Goal: Obtain resource: Obtain resource

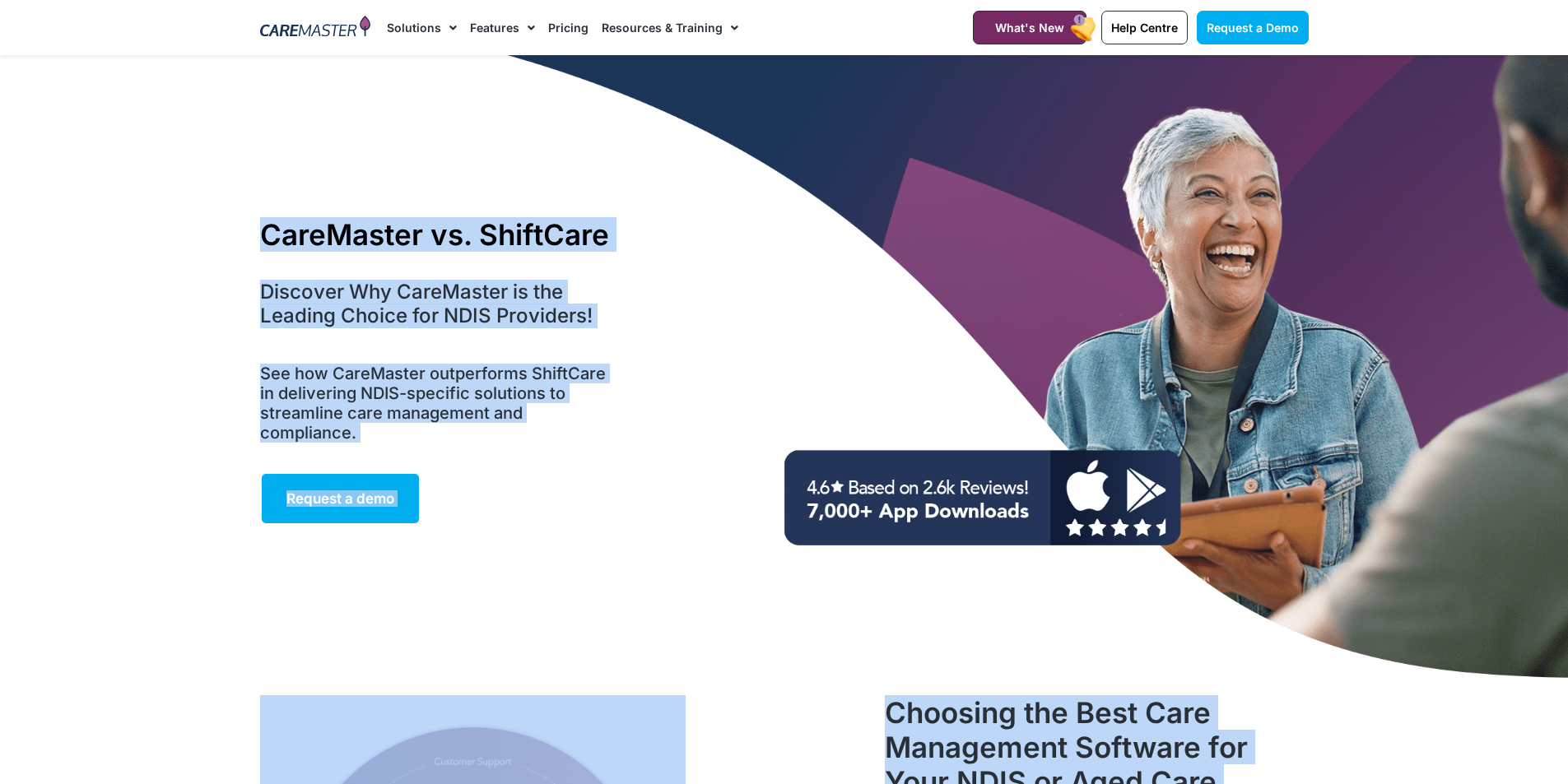
click at [551, 22] on link "Pricing" at bounding box center [568, 28] width 40 height 56
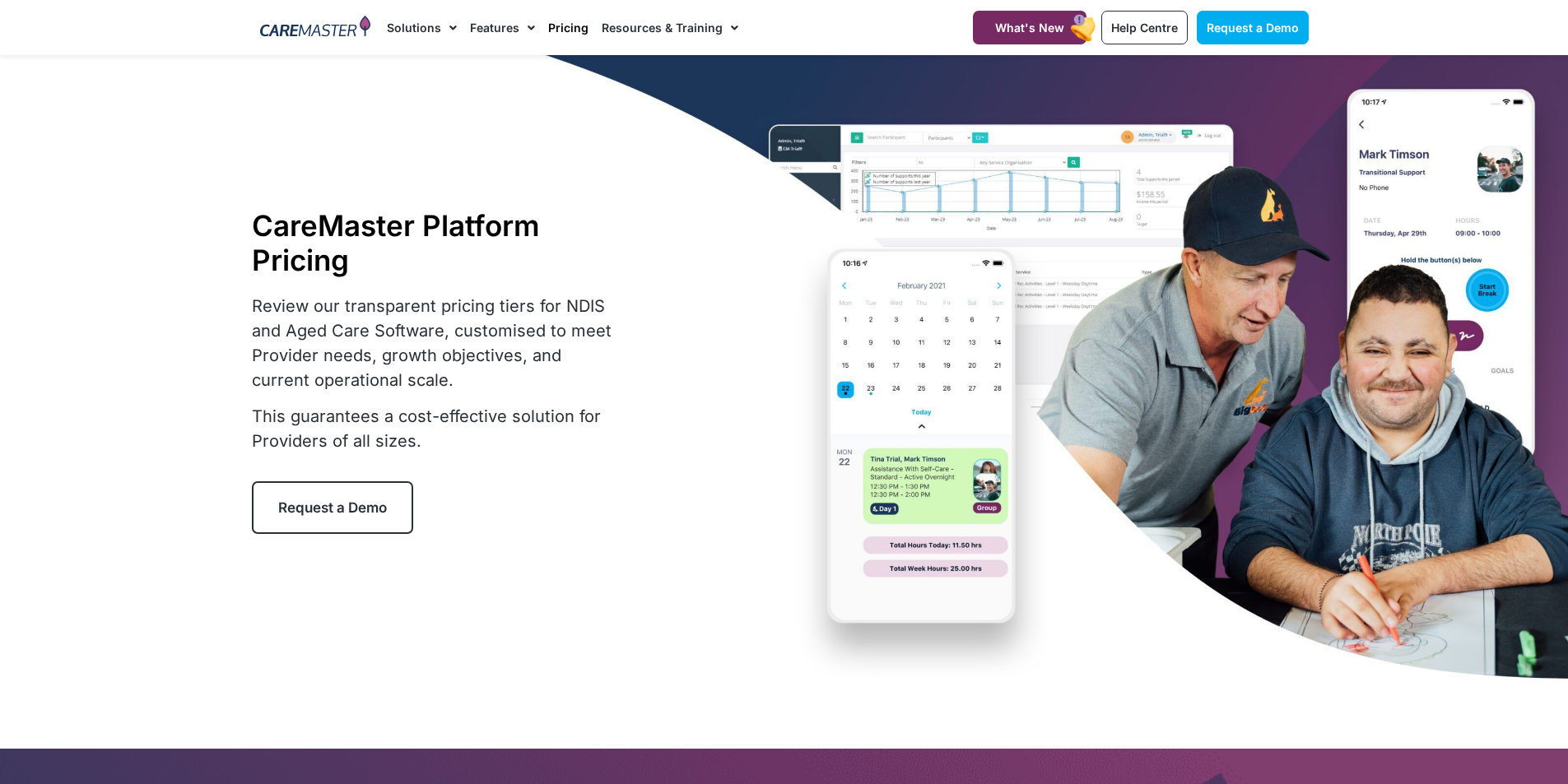
click at [322, 491] on link "Request a Demo" at bounding box center [332, 507] width 161 height 53
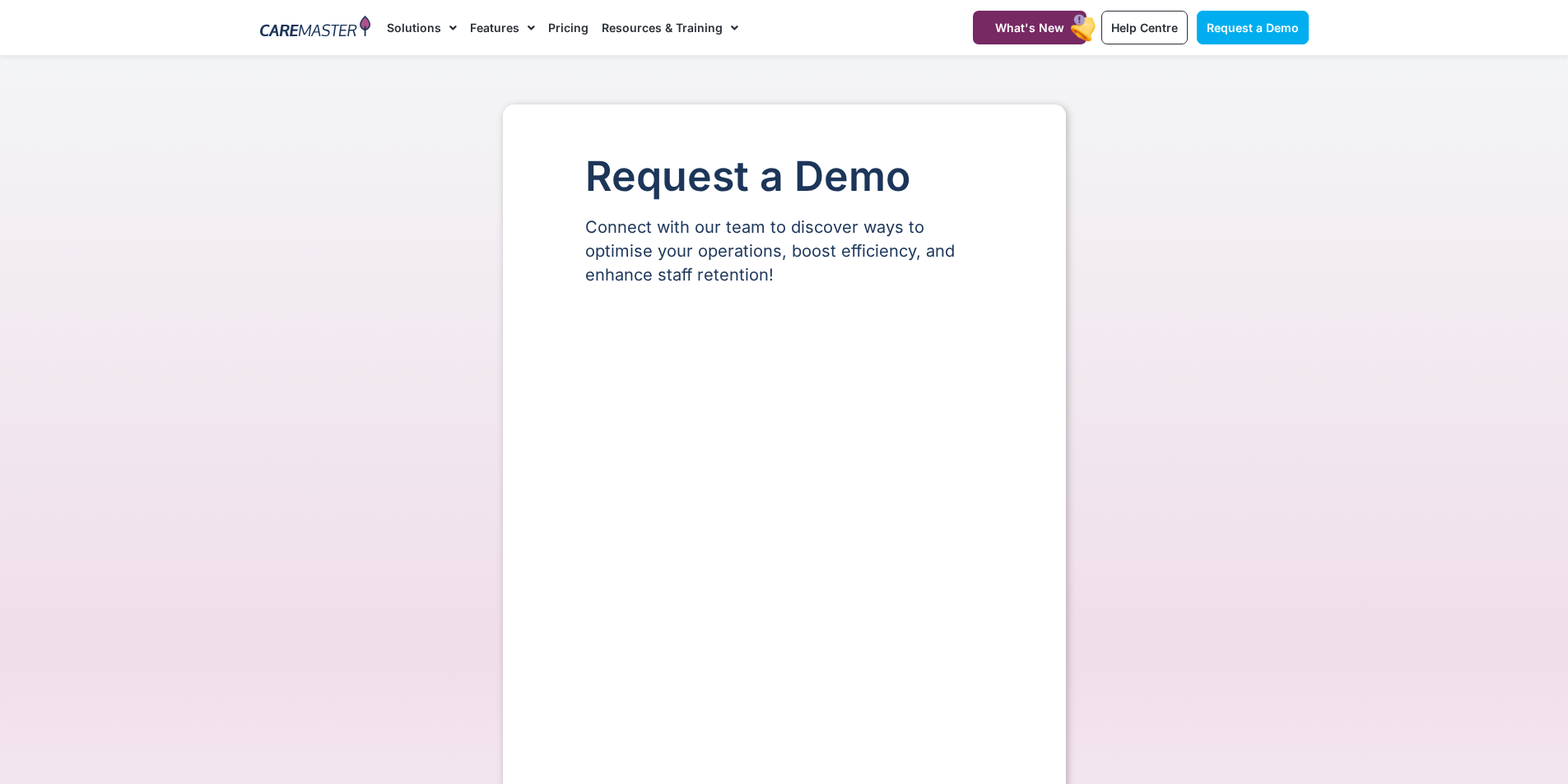
select select "**"
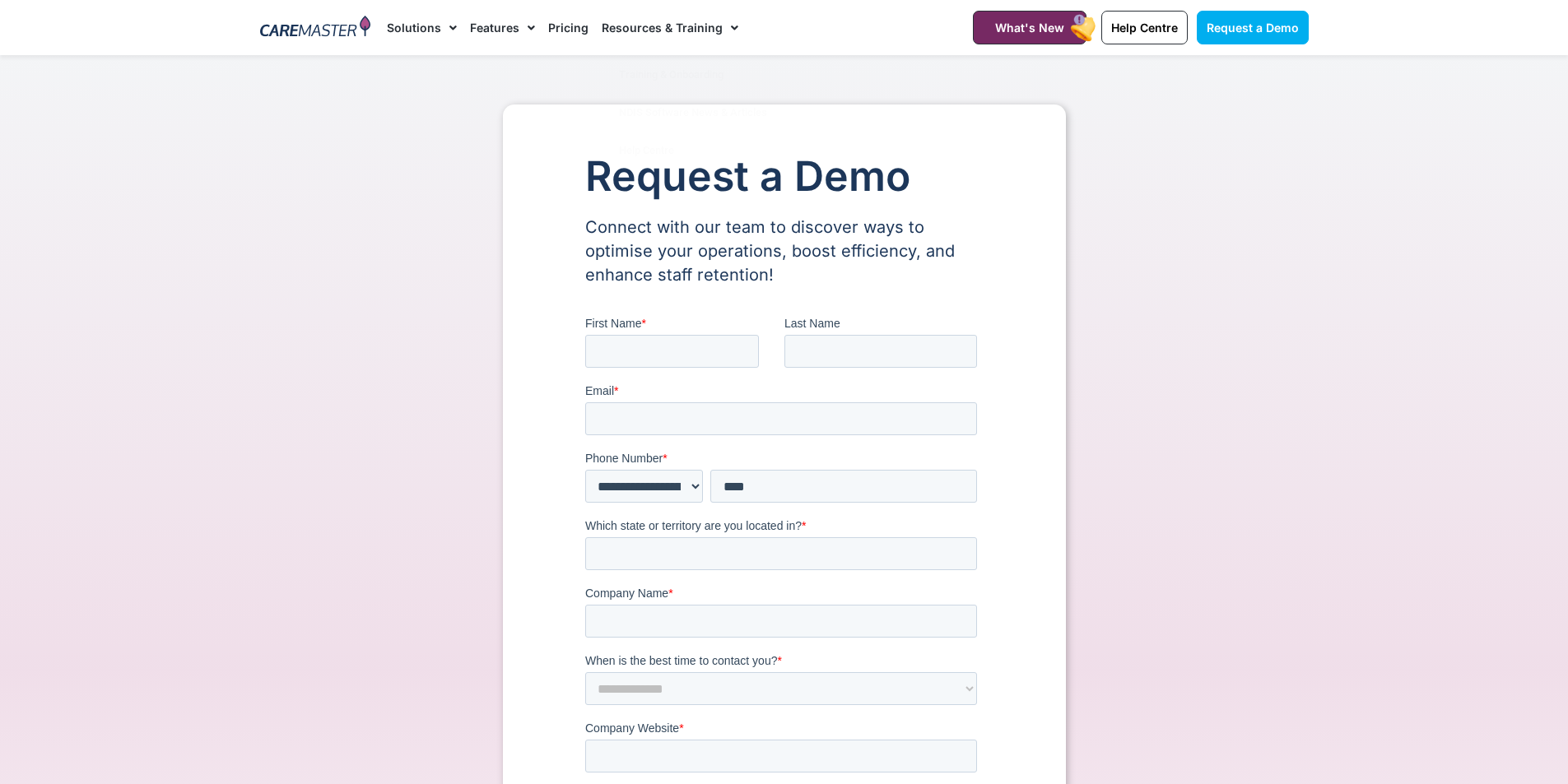
click at [550, 40] on link "Pricing" at bounding box center [568, 28] width 40 height 56
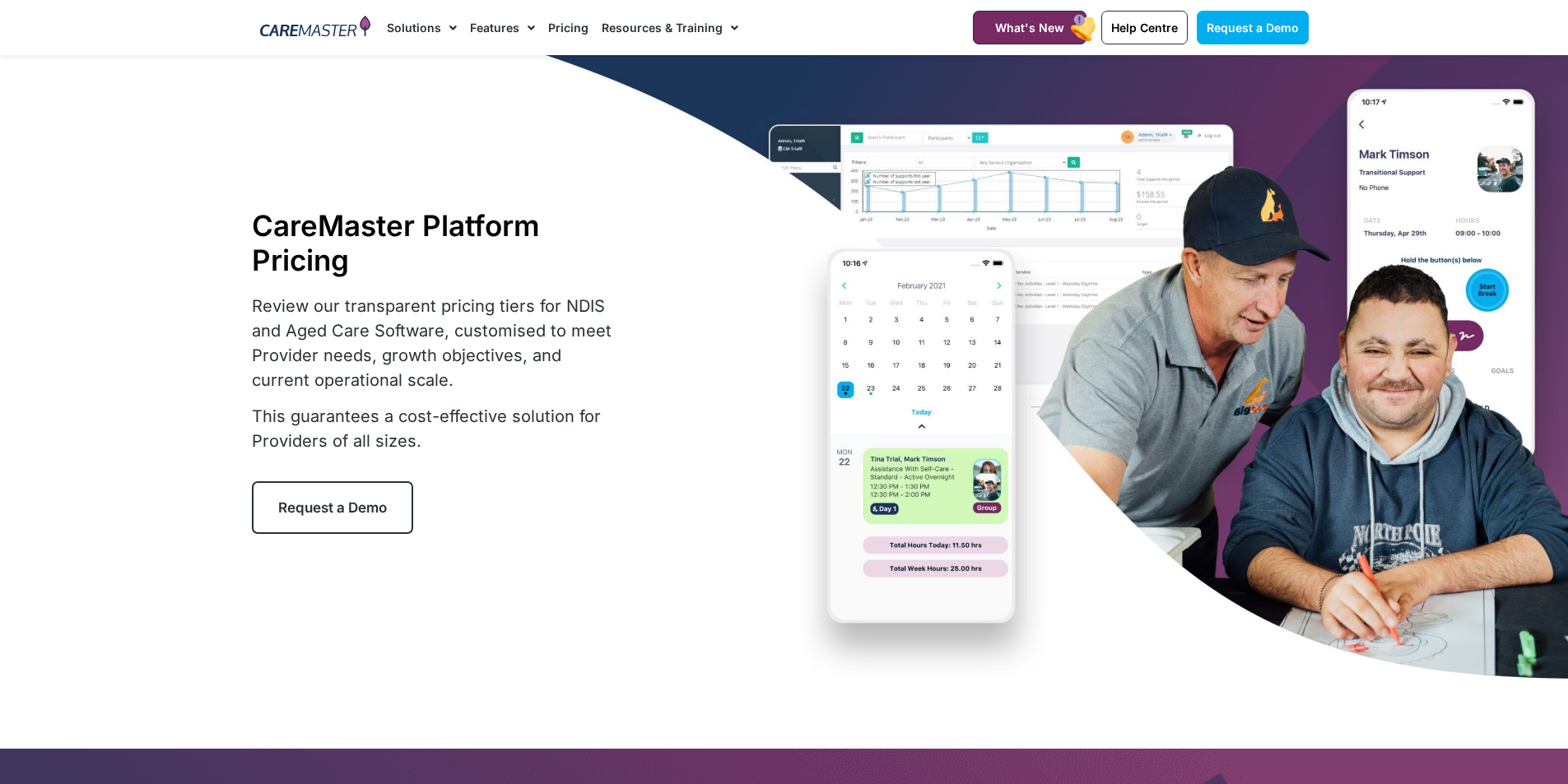
click at [567, 30] on link "Pricing" at bounding box center [568, 28] width 40 height 56
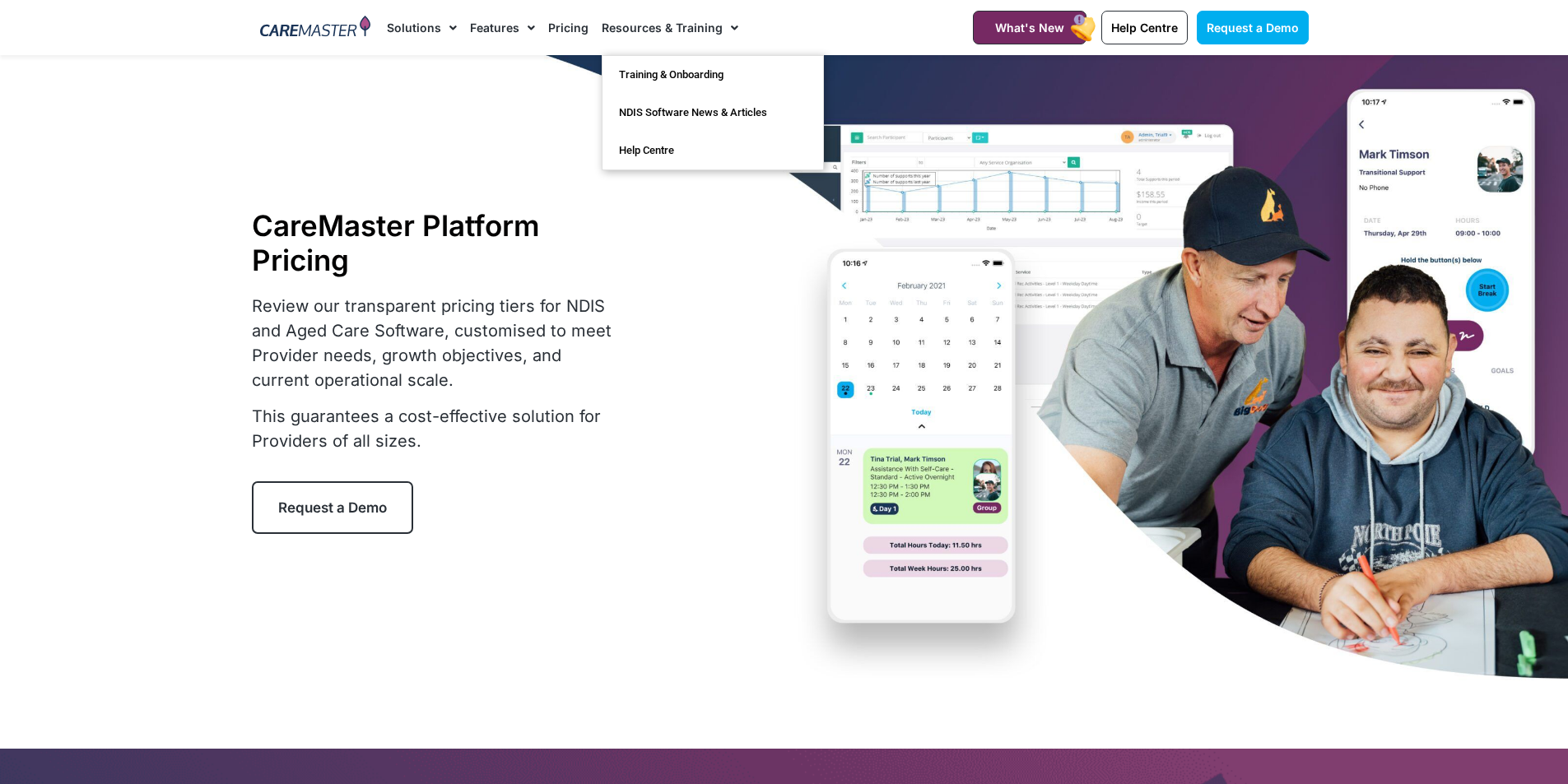
click at [723, 15] on span "Menu" at bounding box center [730, 28] width 15 height 28
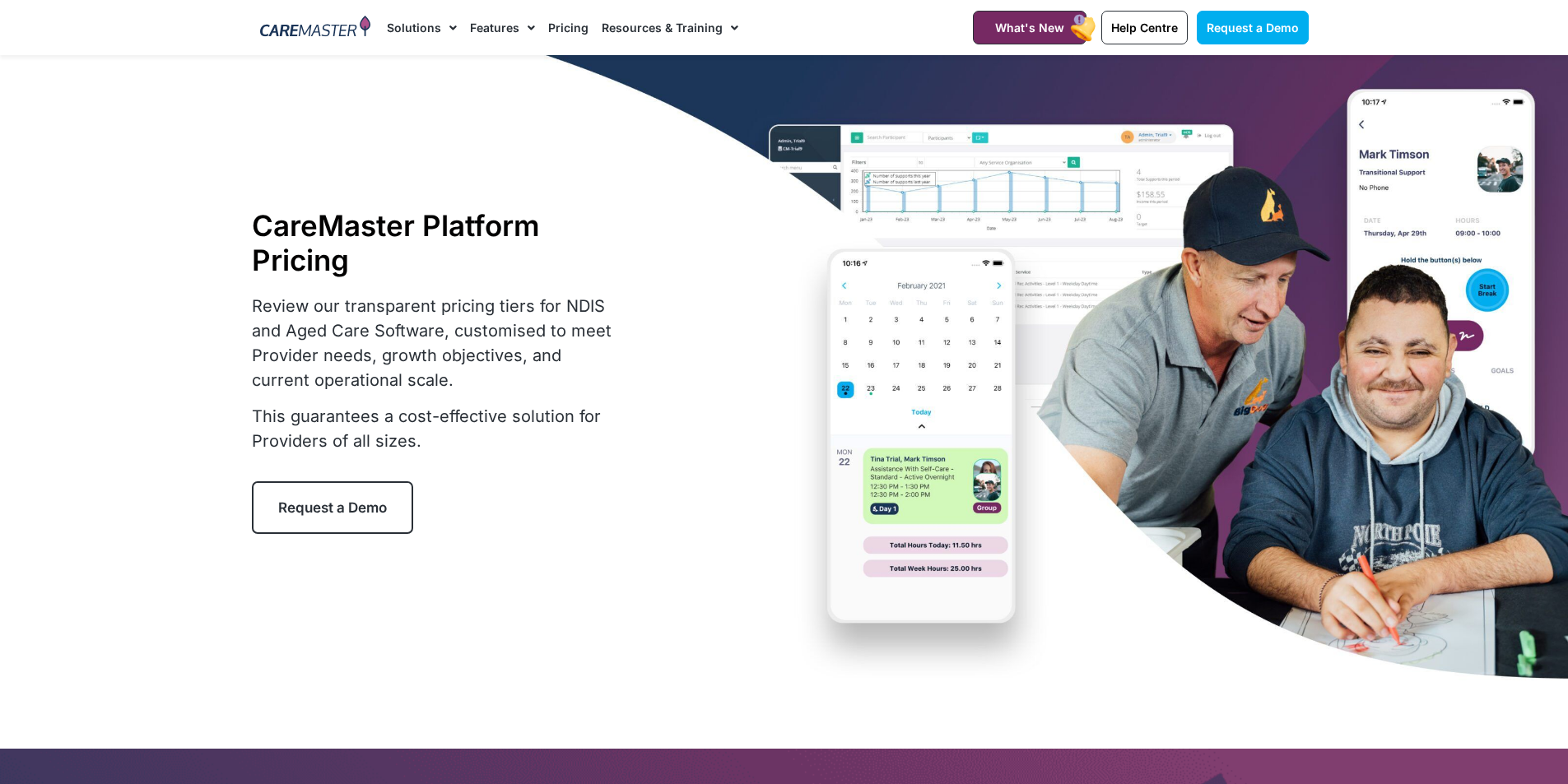
click at [700, 31] on link "Resources & Training" at bounding box center [670, 28] width 136 height 56
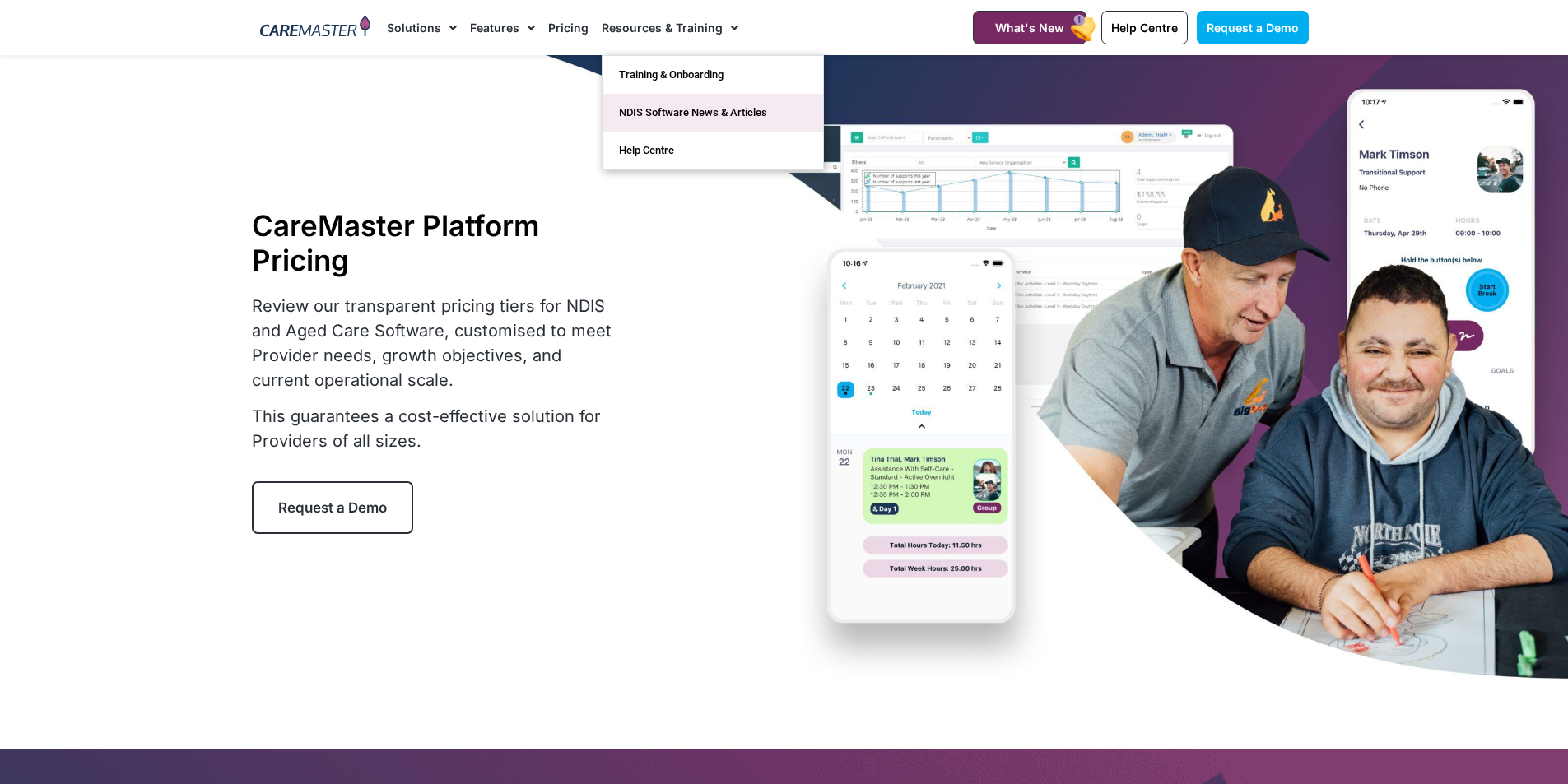
click at [632, 124] on link "NDIS Software News & Articles" at bounding box center [712, 113] width 220 height 38
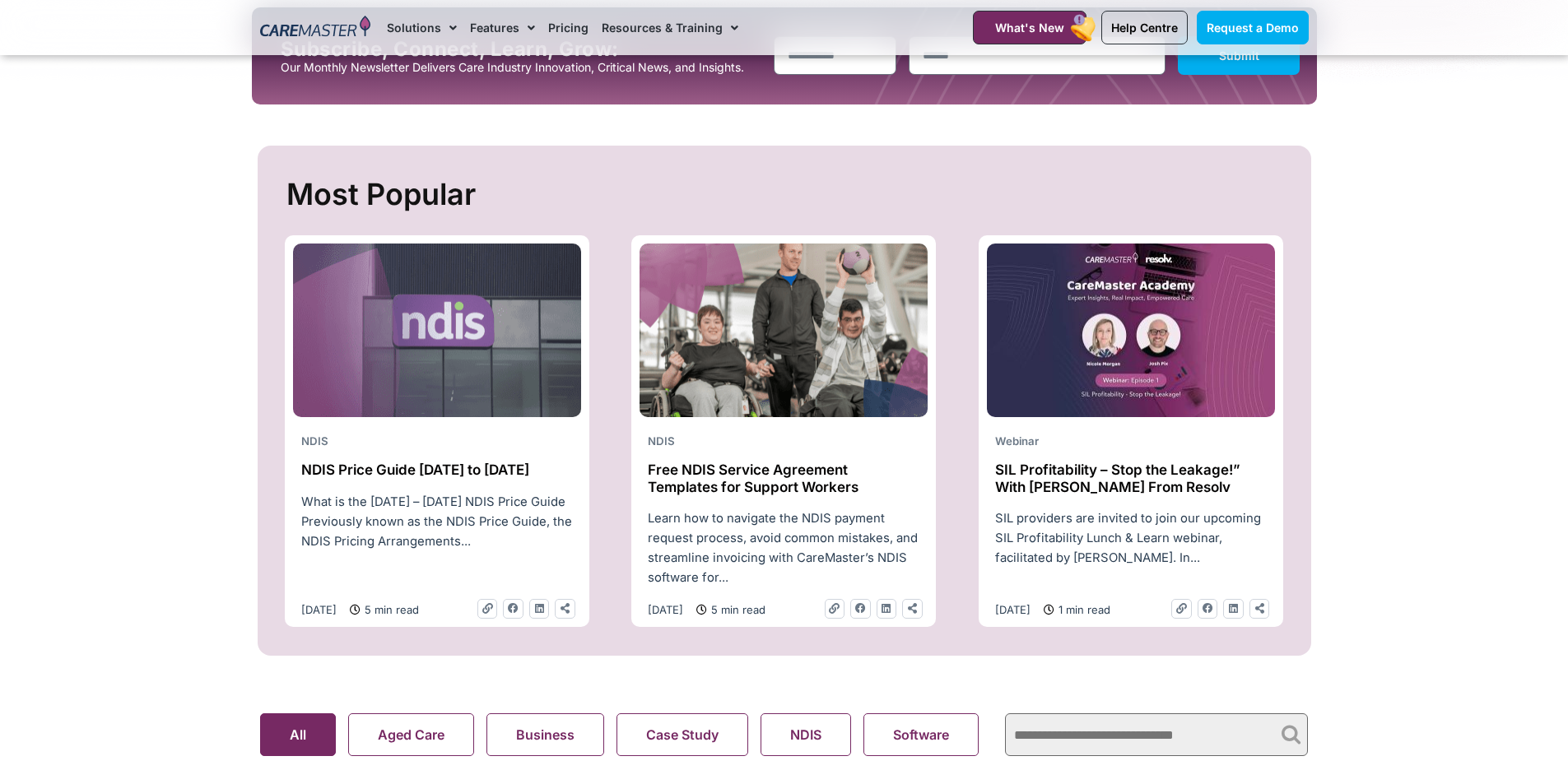
scroll to position [531, 0]
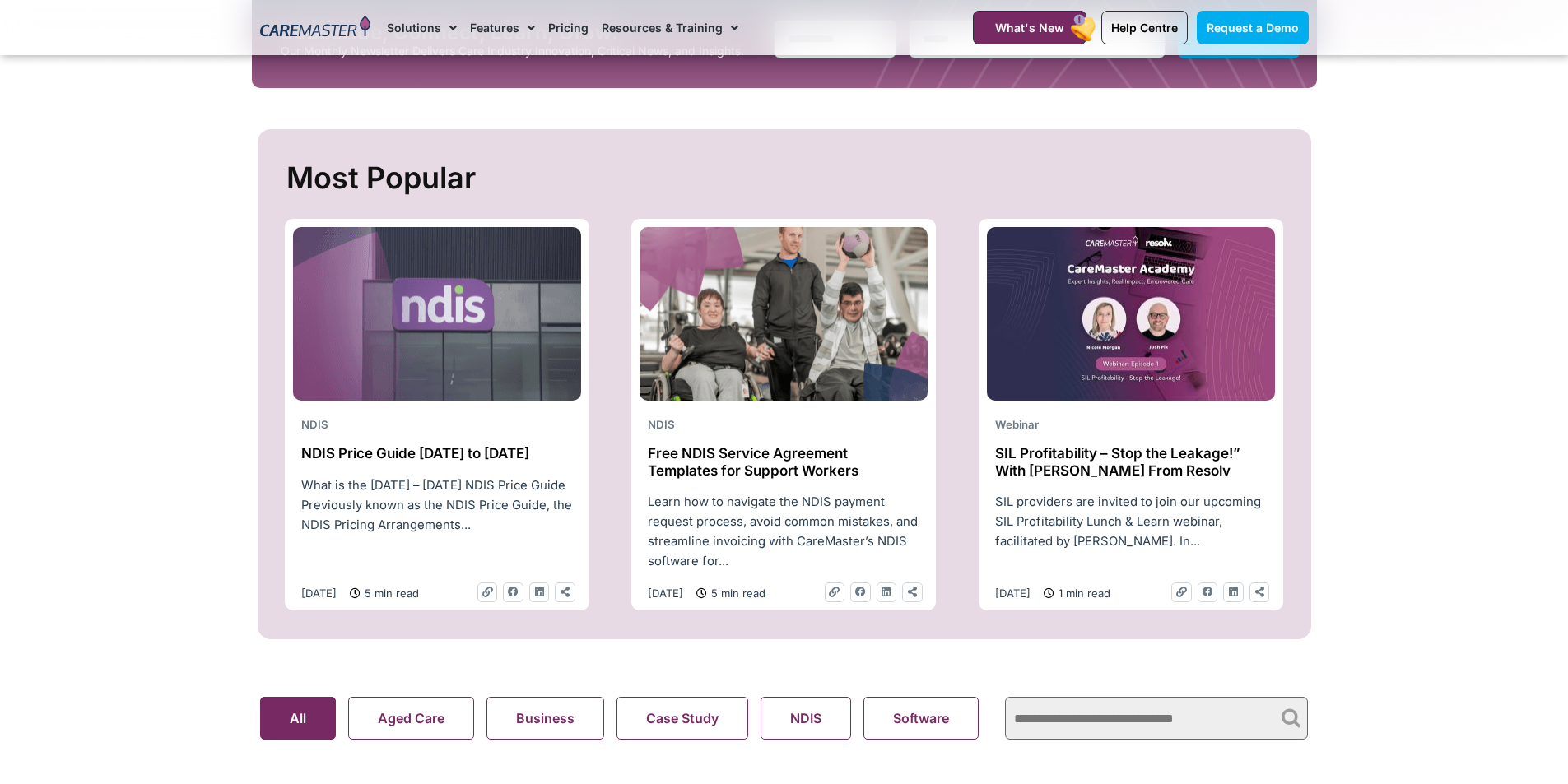
click at [796, 469] on h2 "Free NDIS Service Agreement Templates for Support Workers" at bounding box center [783, 462] width 271 height 34
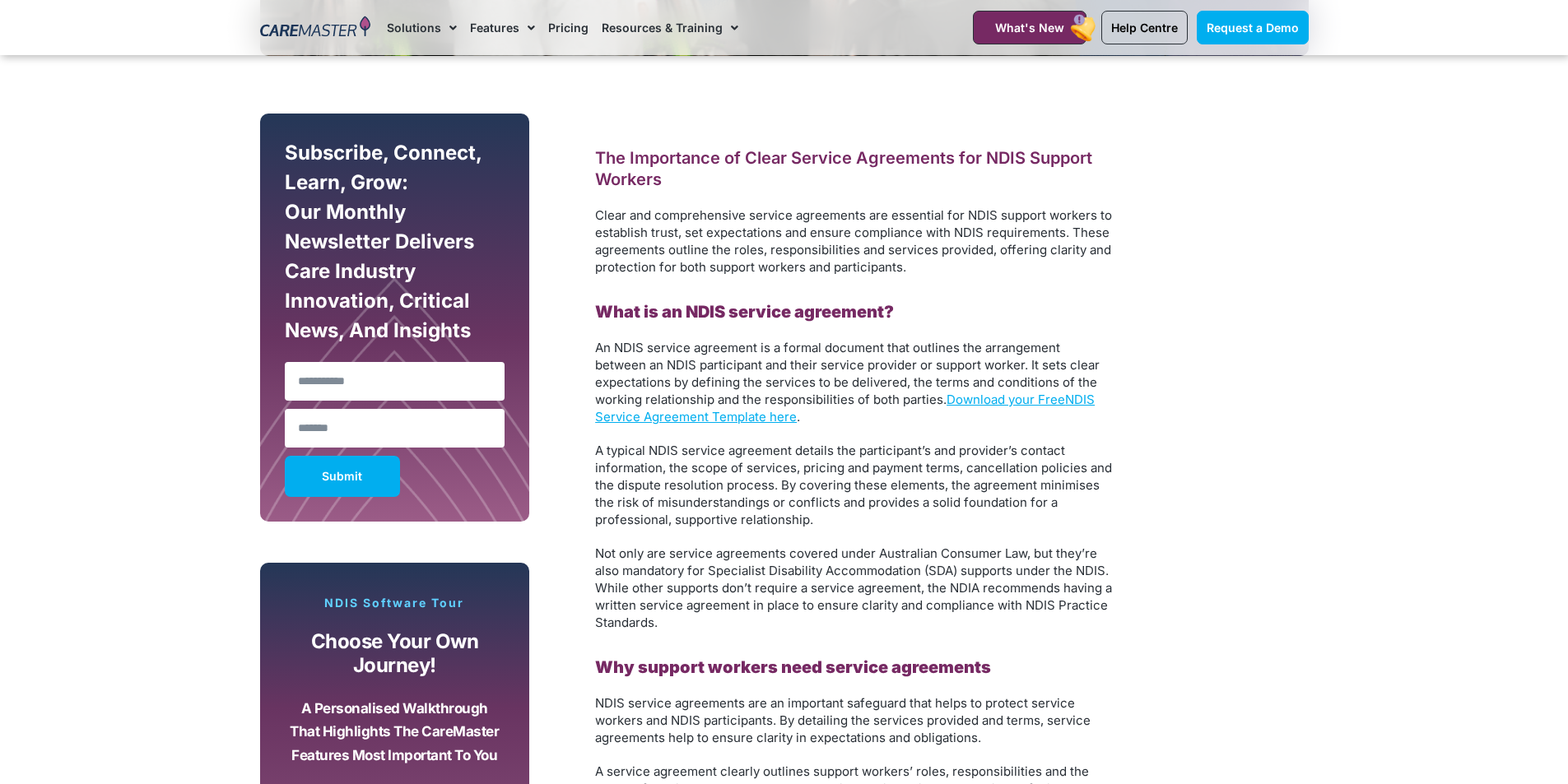
scroll to position [879, 0]
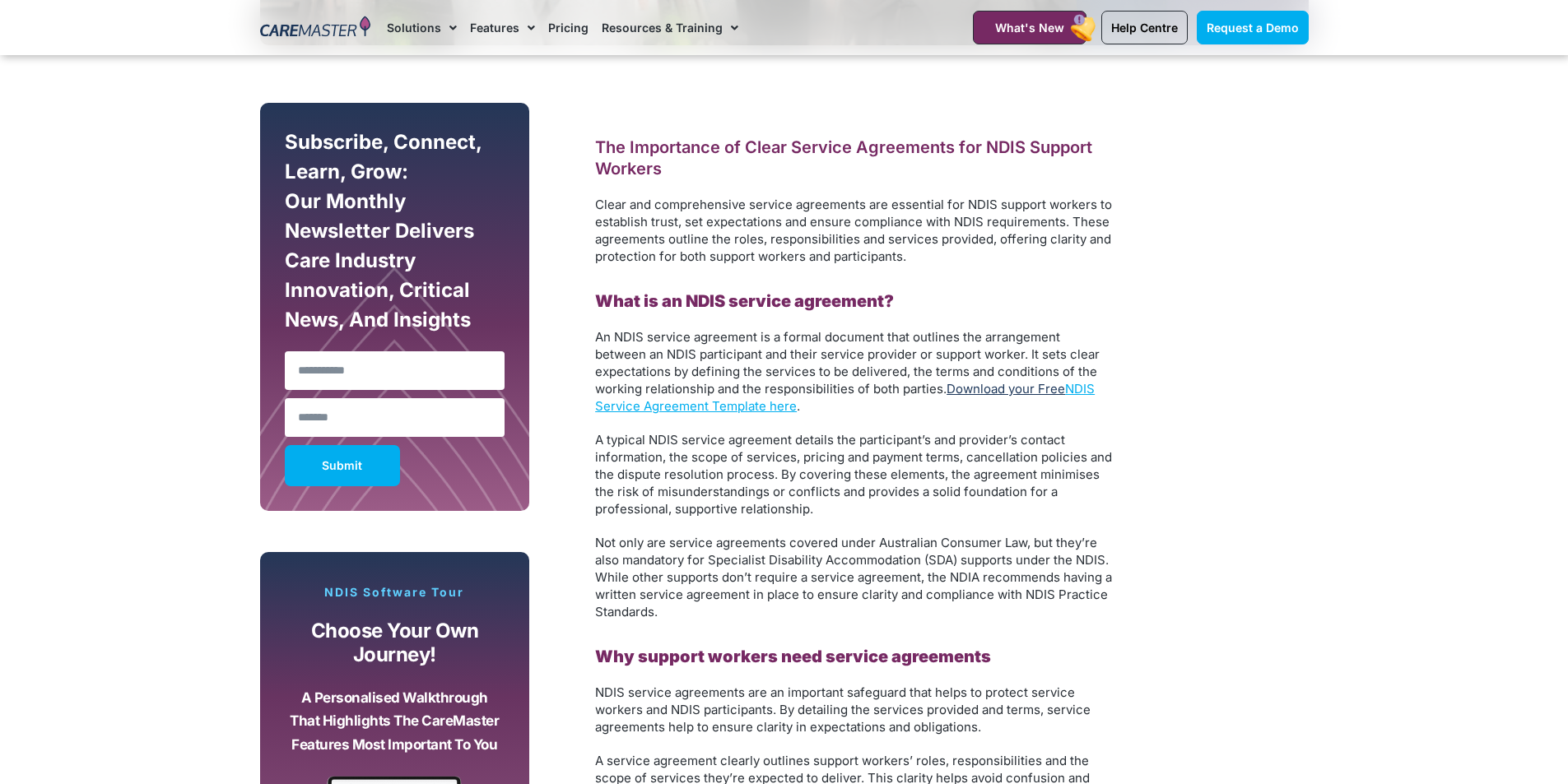
click at [1027, 393] on link "Download your Free" at bounding box center [1005, 388] width 118 height 15
drag, startPoint x: 1279, startPoint y: 217, endPoint x: 1271, endPoint y: 216, distance: 8.1
